Goal: Entertainment & Leisure: Consume media (video, audio)

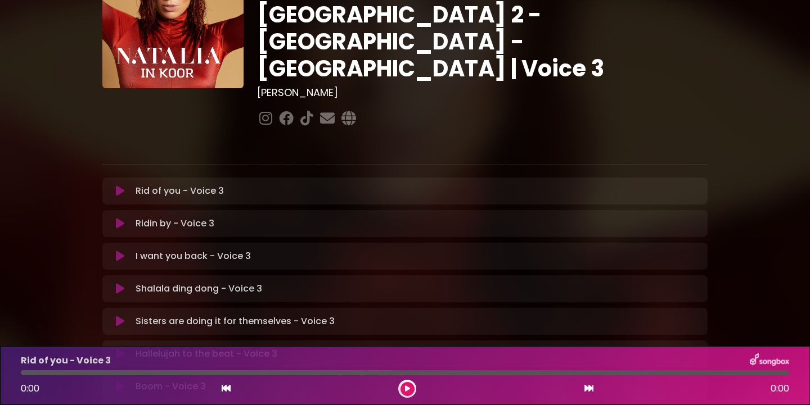
scroll to position [98, 0]
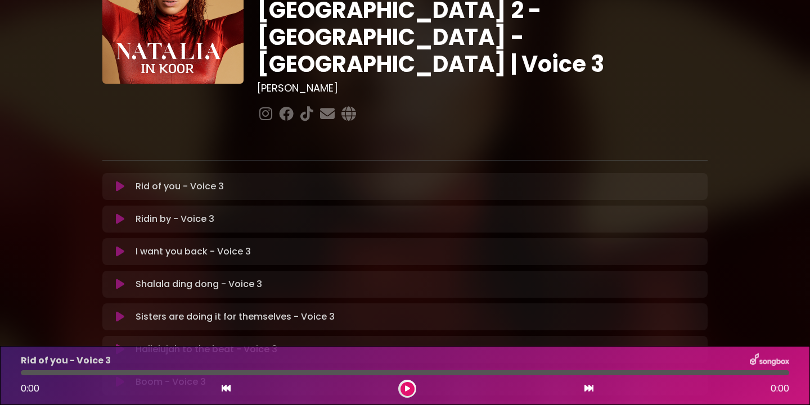
click at [119, 279] on icon at bounding box center [120, 284] width 8 height 11
click at [408, 389] on icon at bounding box center [407, 389] width 5 height 7
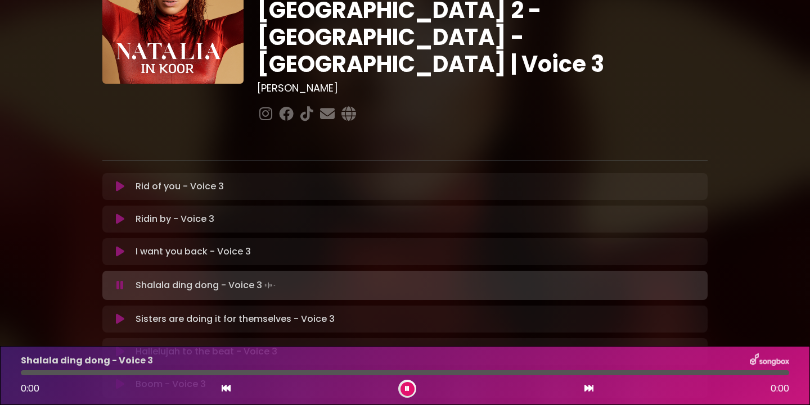
click at [227, 387] on icon at bounding box center [226, 388] width 9 height 9
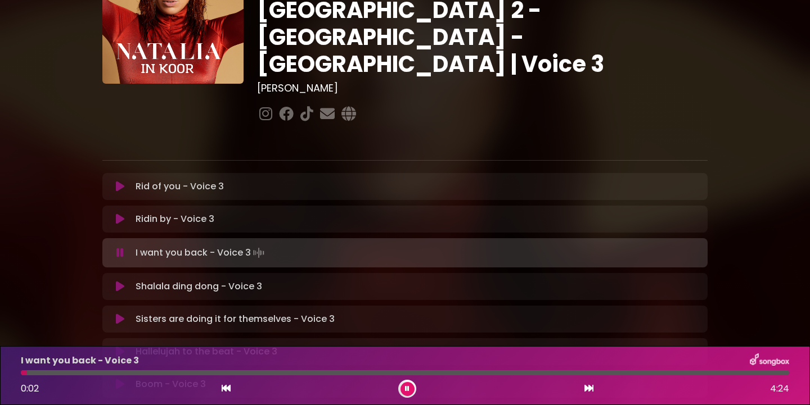
click at [588, 390] on icon at bounding box center [588, 388] width 9 height 9
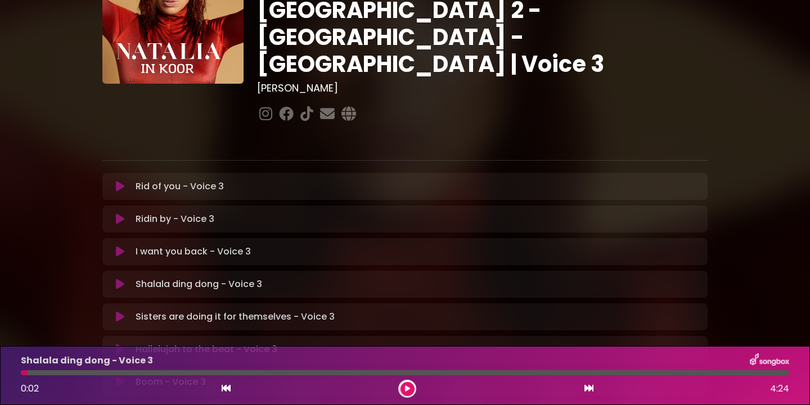
click at [410, 391] on button at bounding box center [407, 389] width 14 height 14
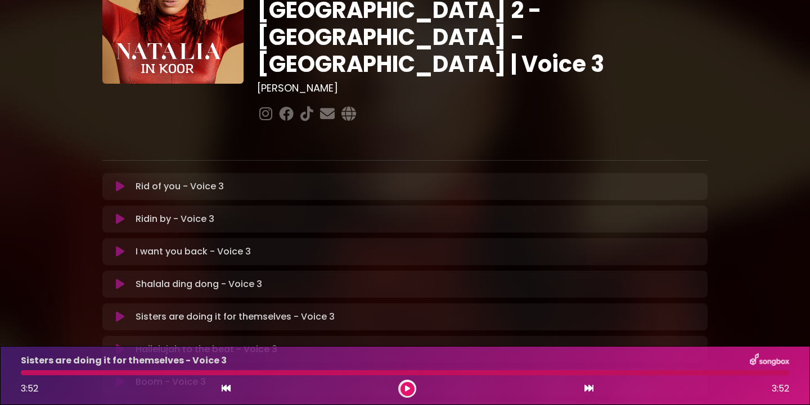
click at [224, 387] on icon at bounding box center [226, 388] width 9 height 9
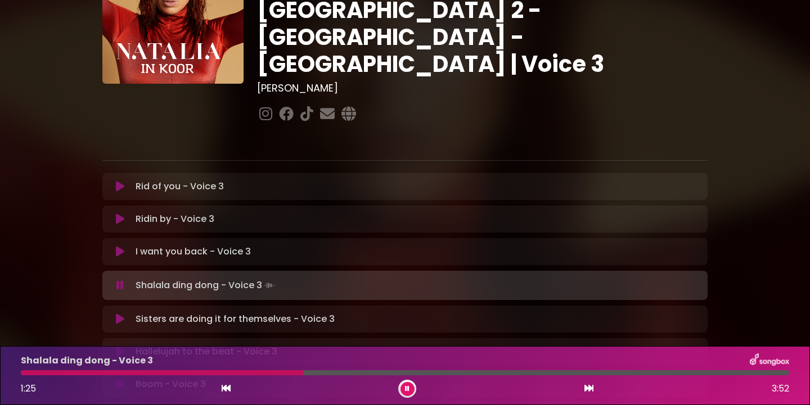
click at [112, 374] on div at bounding box center [162, 373] width 282 height 5
click at [125, 374] on div at bounding box center [161, 373] width 280 height 5
click at [149, 373] on div at bounding box center [405, 373] width 768 height 5
click at [166, 375] on div at bounding box center [405, 373] width 768 height 5
click at [171, 375] on div at bounding box center [167, 373] width 292 height 5
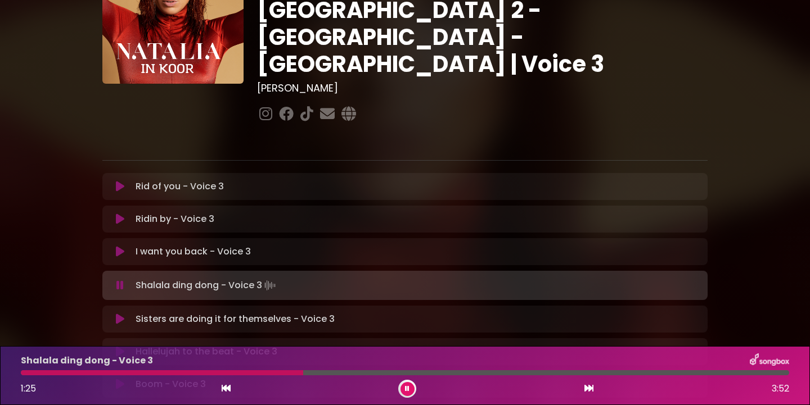
click at [171, 375] on div at bounding box center [162, 373] width 282 height 5
click at [171, 375] on div at bounding box center [158, 373] width 274 height 5
click at [291, 373] on div at bounding box center [221, 373] width 400 height 5
click at [291, 373] on div at bounding box center [212, 373] width 382 height 5
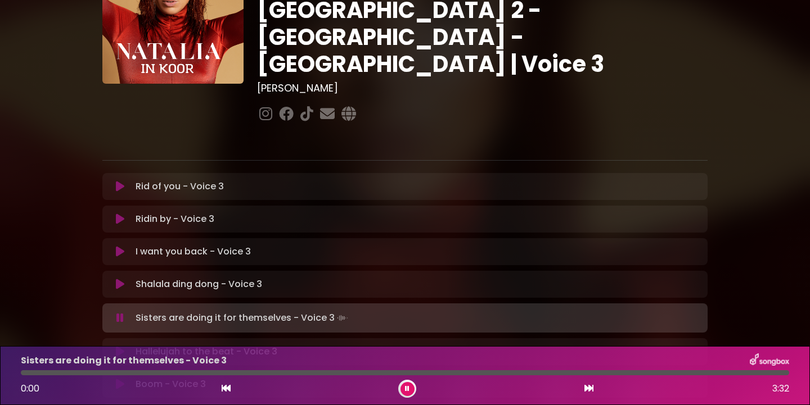
click at [226, 389] on icon at bounding box center [226, 388] width 9 height 9
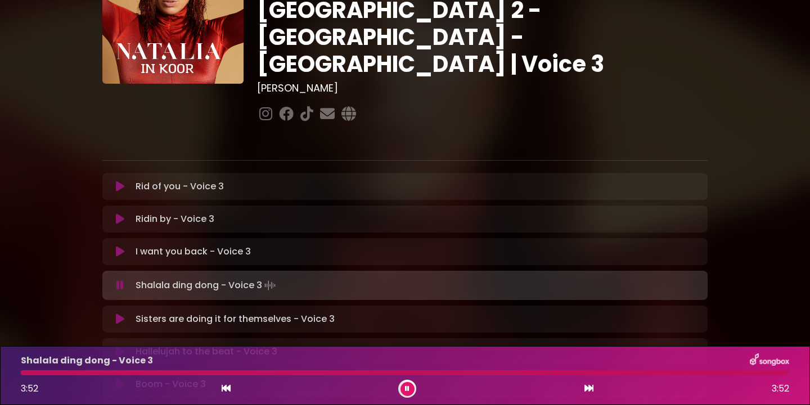
click at [409, 386] on icon at bounding box center [407, 389] width 4 height 7
